Goal: Information Seeking & Learning: Learn about a topic

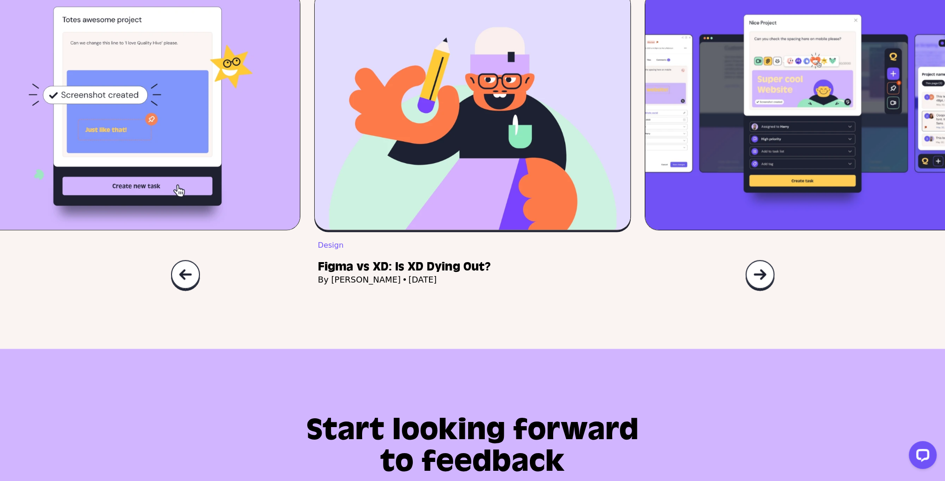
scroll to position [2743, 0]
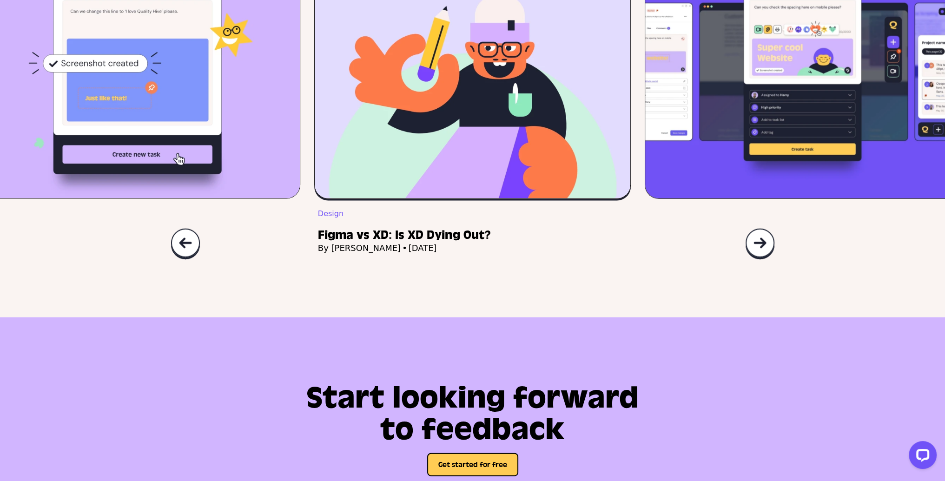
click at [764, 260] on img at bounding box center [760, 244] width 30 height 32
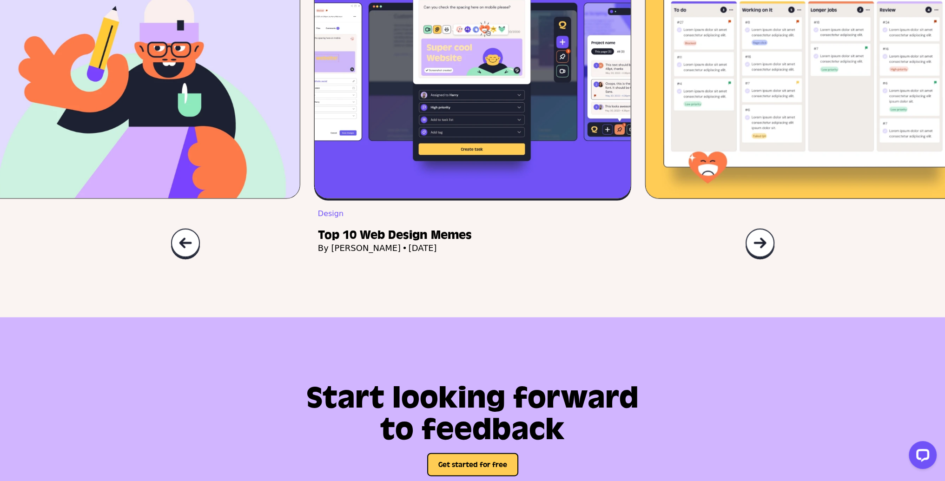
click at [764, 260] on img at bounding box center [760, 244] width 30 height 32
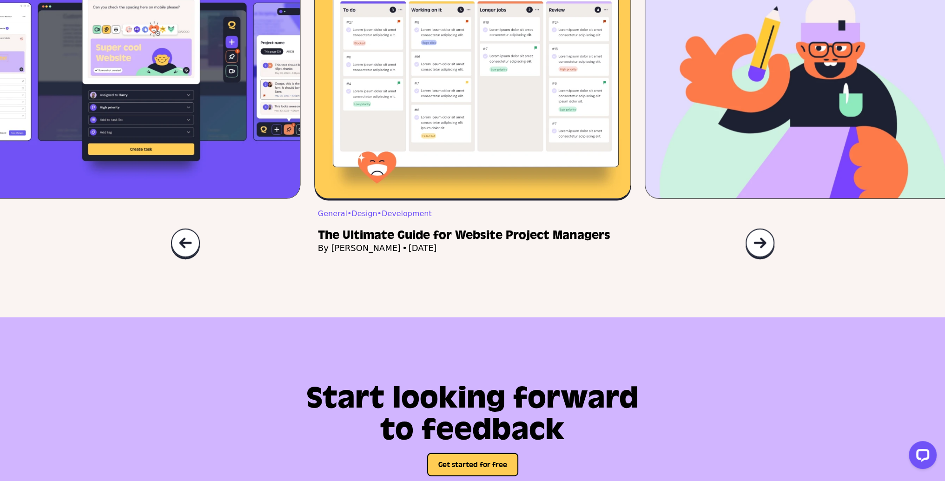
click at [764, 260] on img at bounding box center [760, 244] width 30 height 32
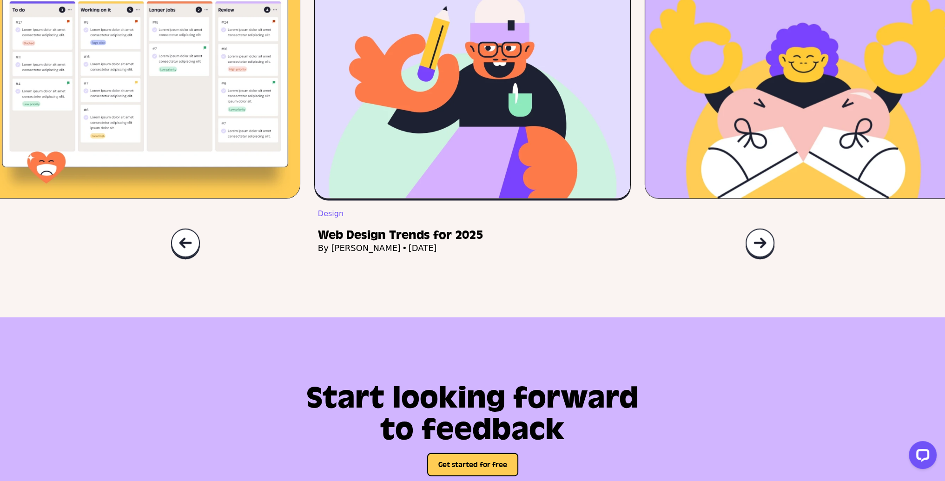
click at [764, 260] on img at bounding box center [760, 244] width 30 height 32
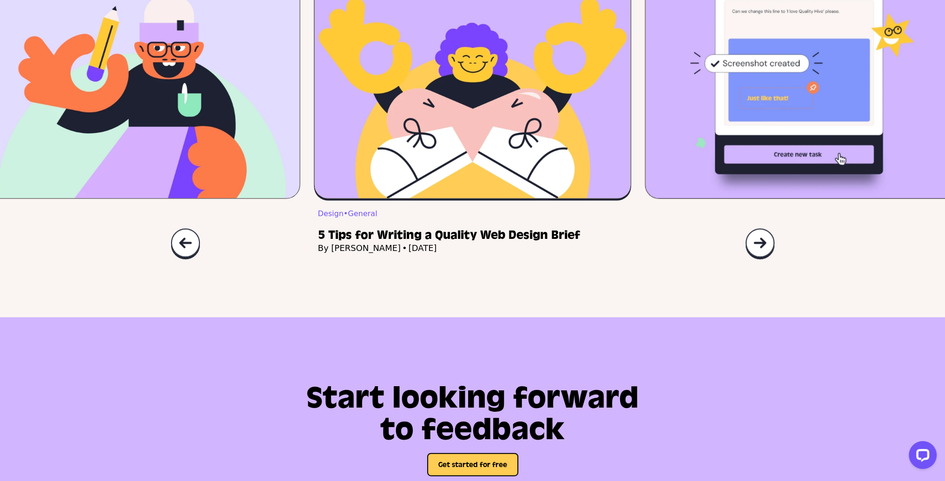
click at [767, 260] on img at bounding box center [760, 244] width 30 height 32
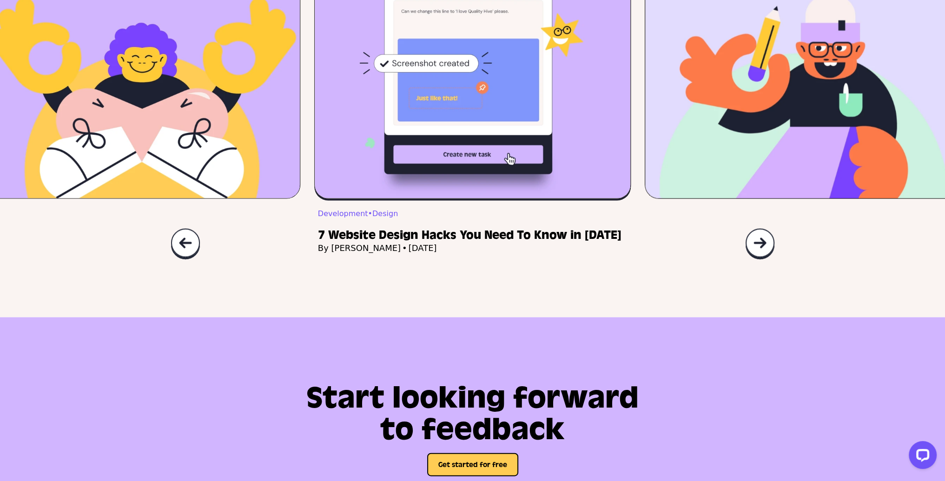
click at [767, 260] on img at bounding box center [760, 244] width 30 height 32
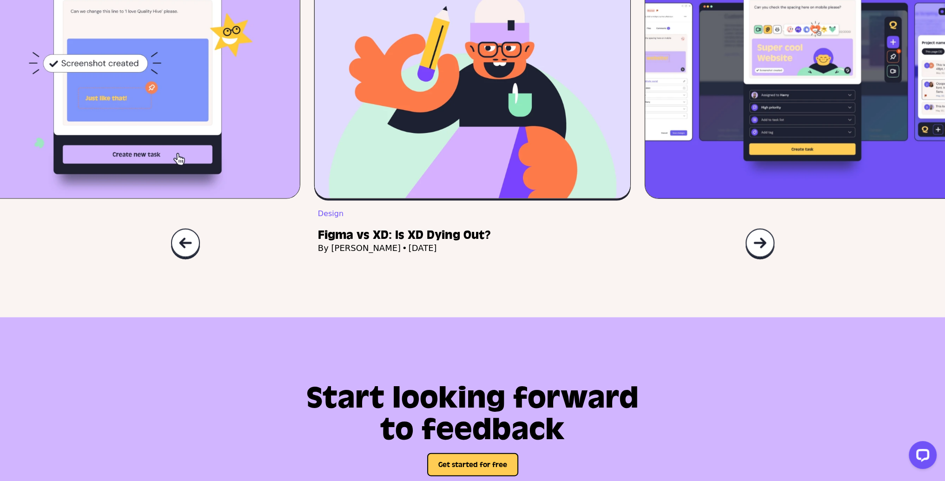
click at [767, 260] on img at bounding box center [760, 244] width 30 height 32
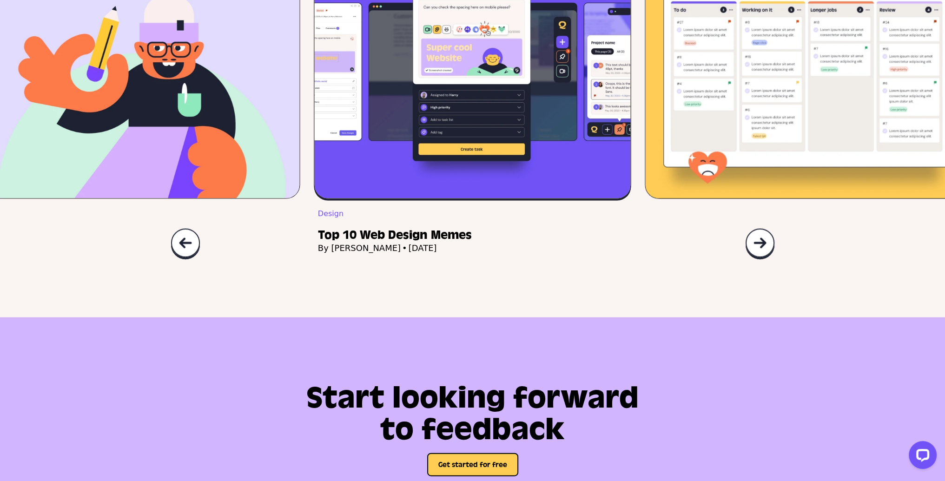
click at [767, 260] on img at bounding box center [760, 244] width 30 height 32
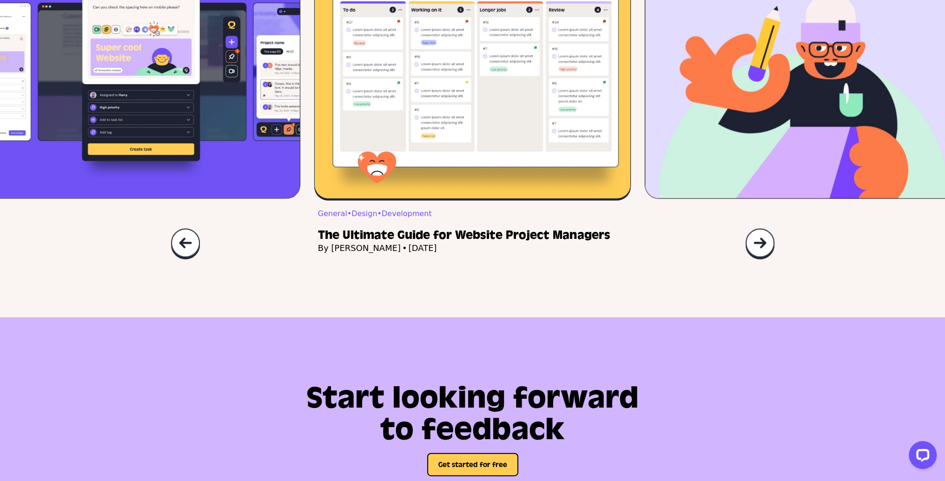
click at [767, 260] on img at bounding box center [760, 244] width 30 height 32
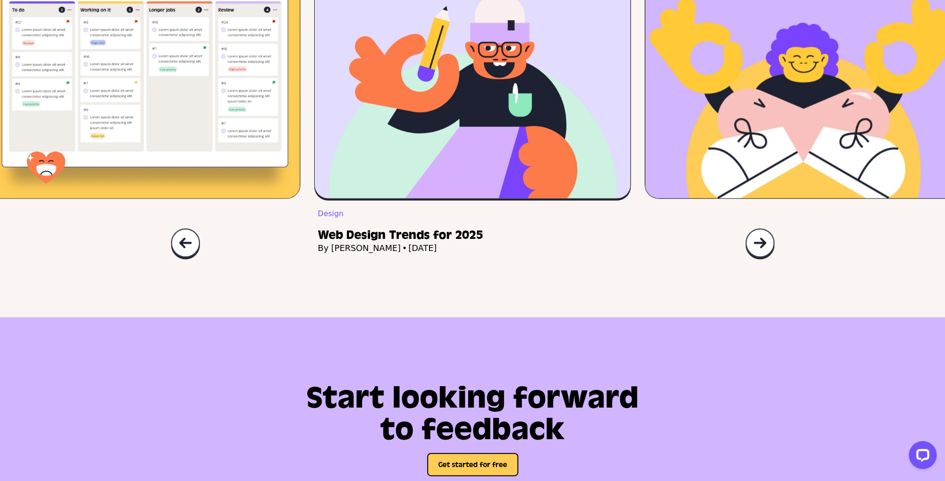
click at [767, 260] on img at bounding box center [760, 244] width 30 height 32
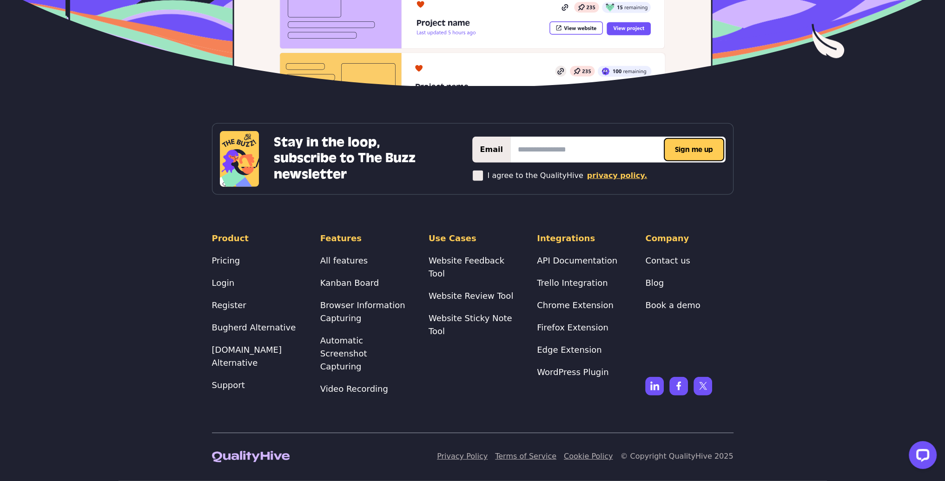
scroll to position [3581, 0]
click at [166, 480] on footer "Stay in the loop, subscribe to The Buzz newsletter Thanks for subscribing! We'l…" at bounding box center [472, 283] width 945 height 395
